Goal: Transaction & Acquisition: Purchase product/service

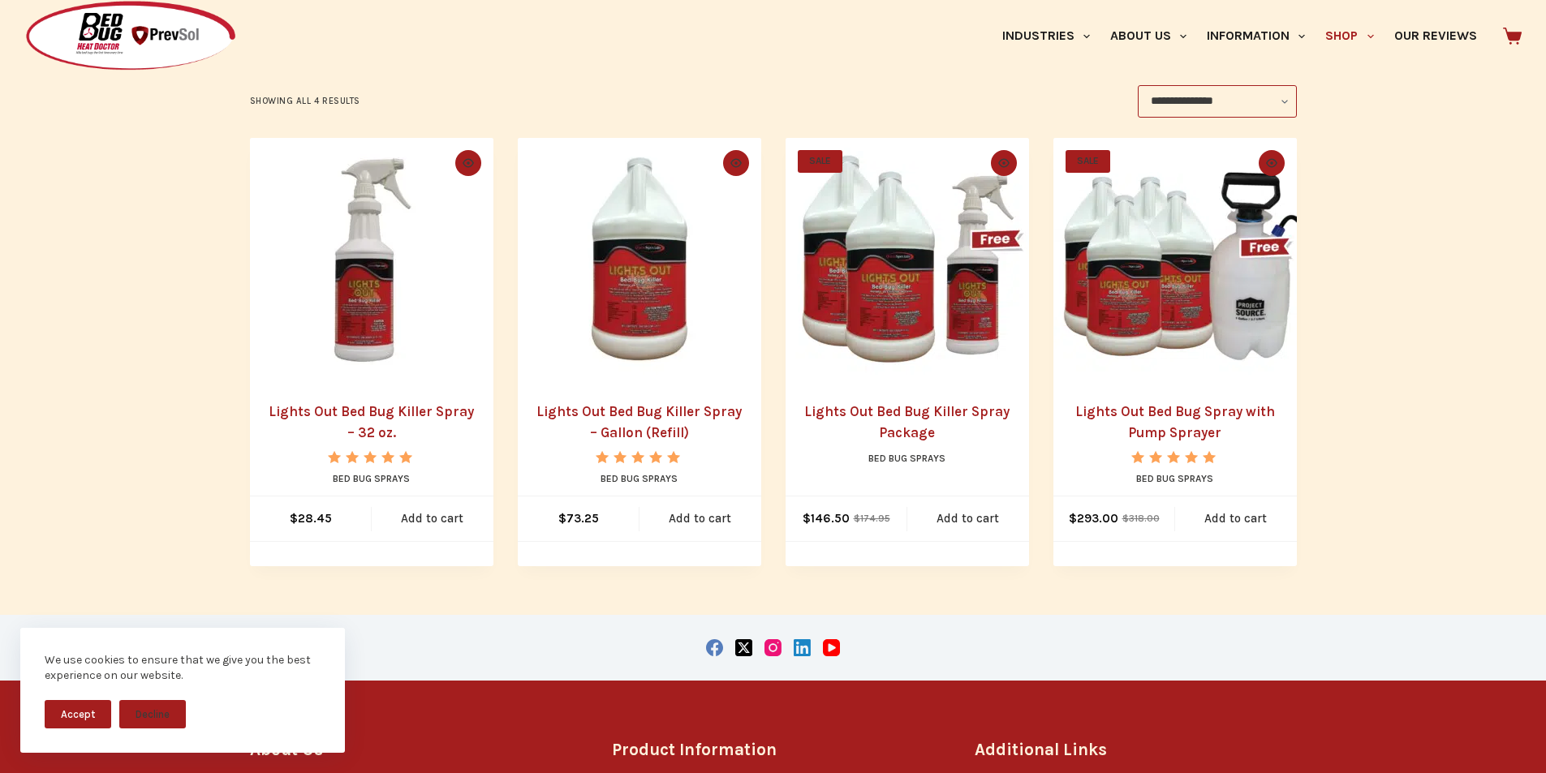
click at [1115, 412] on link "Lights Out Bed Bug Spray with Pump Sprayer" at bounding box center [1175, 421] width 200 height 37
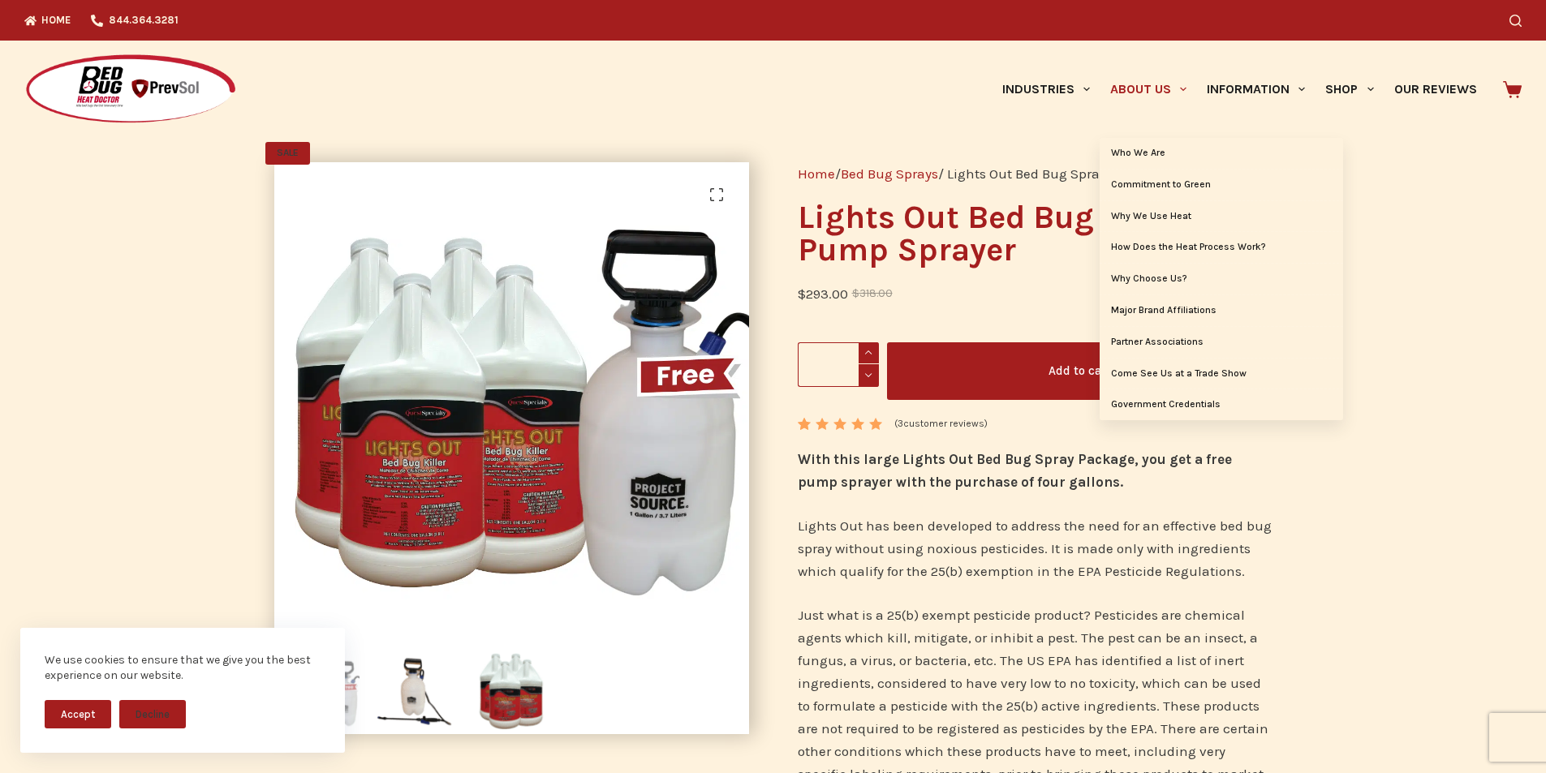
click at [1121, 80] on link "About Us" at bounding box center [1148, 89] width 97 height 97
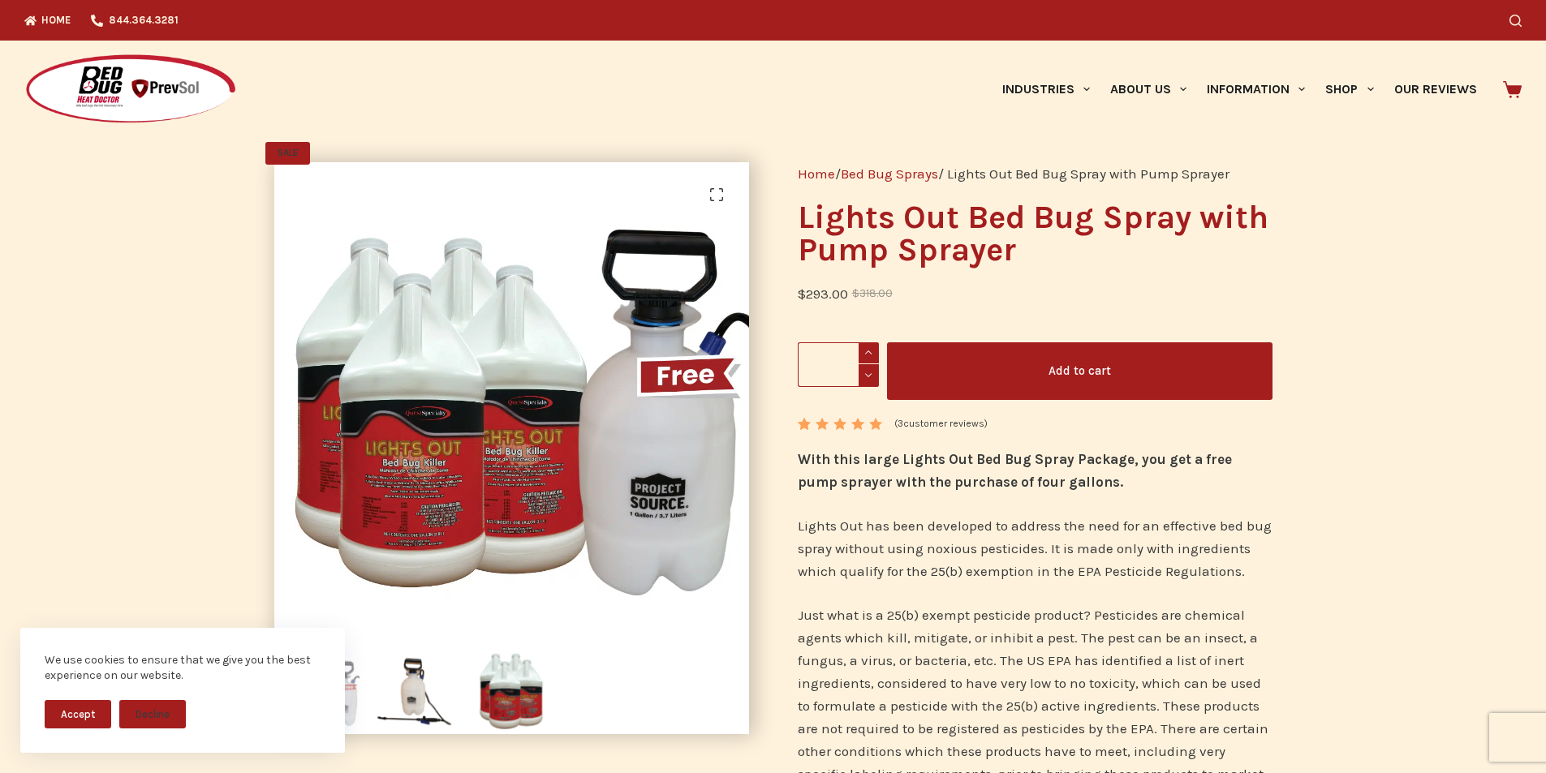
click at [1513, 89] on icon at bounding box center [1512, 89] width 19 height 19
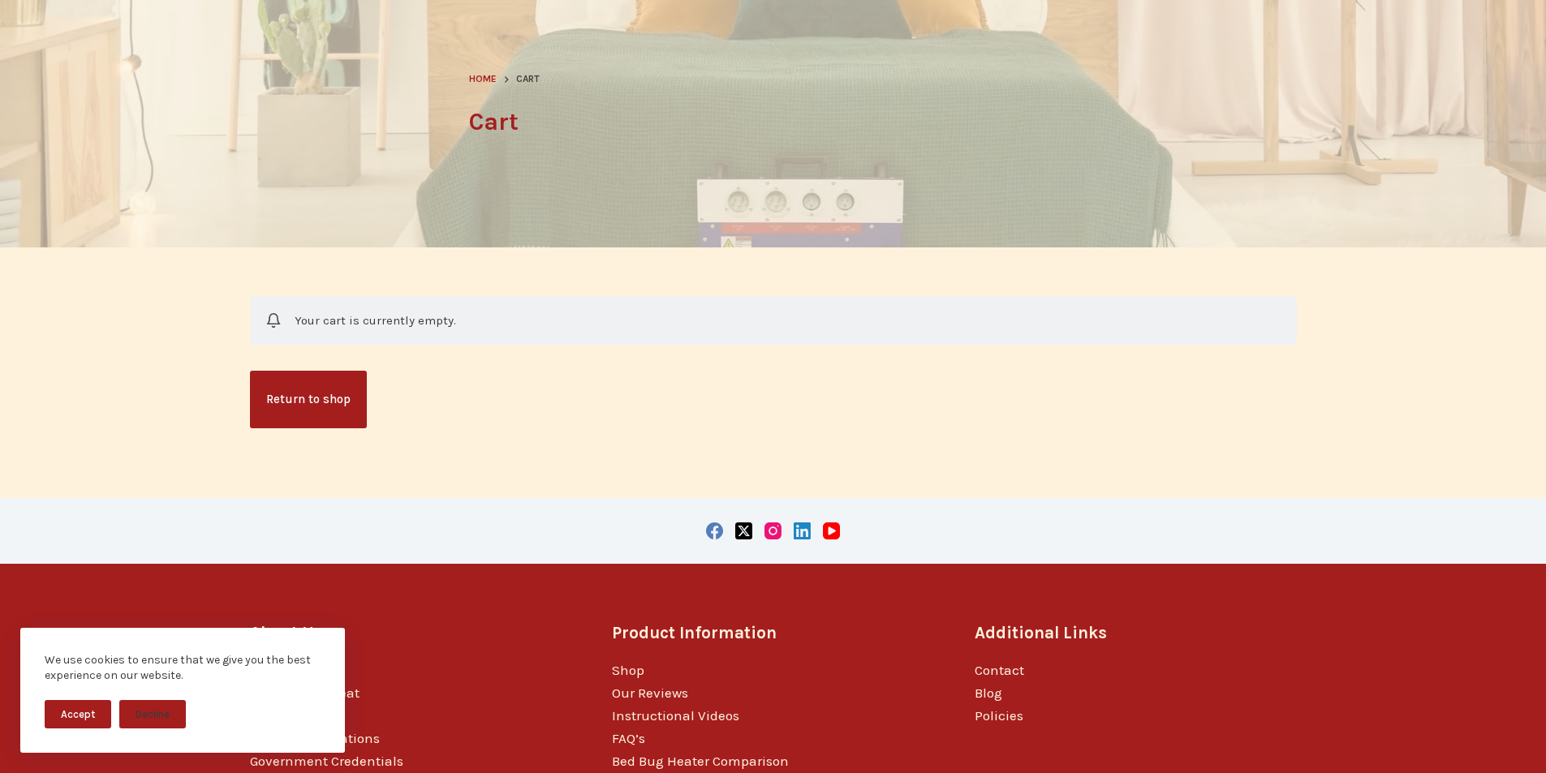
scroll to position [203, 0]
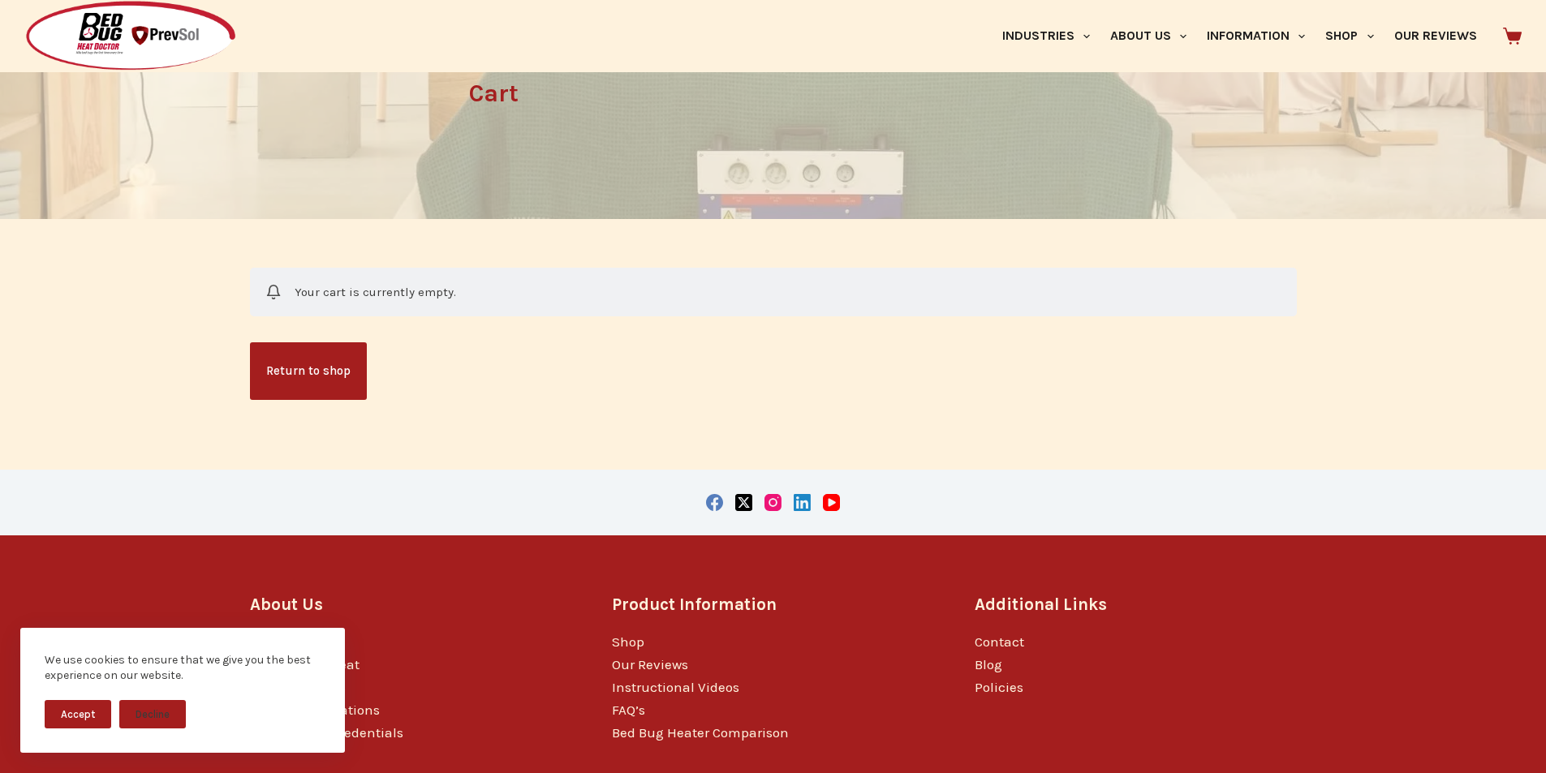
click at [270, 368] on link "Return to shop" at bounding box center [308, 371] width 117 height 58
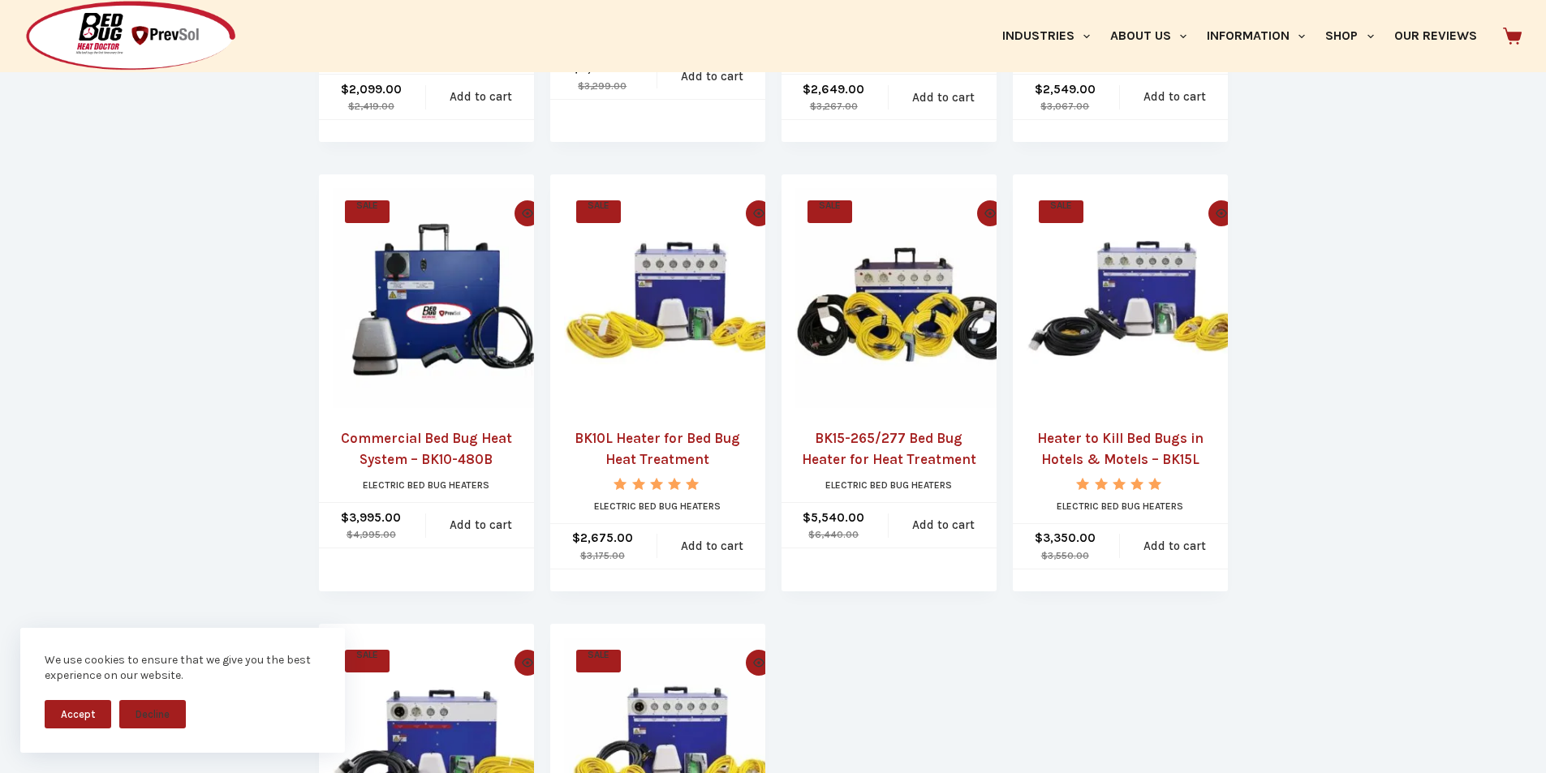
scroll to position [575, 0]
